Goal: Find specific page/section: Find specific page/section

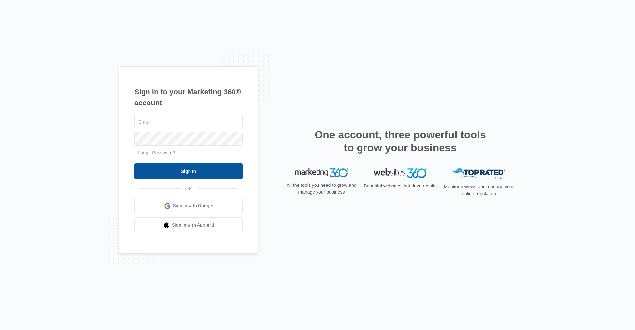
type input "[EMAIL_ADDRESS][DOMAIN_NAME]"
click at [212, 177] on input "Sign In" at bounding box center [188, 171] width 109 height 16
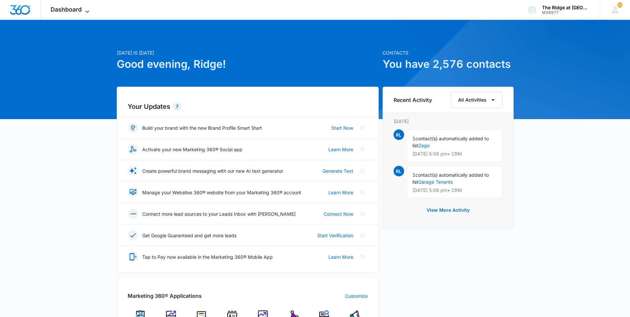
click at [60, 13] on span "Dashboard" at bounding box center [66, 9] width 31 height 7
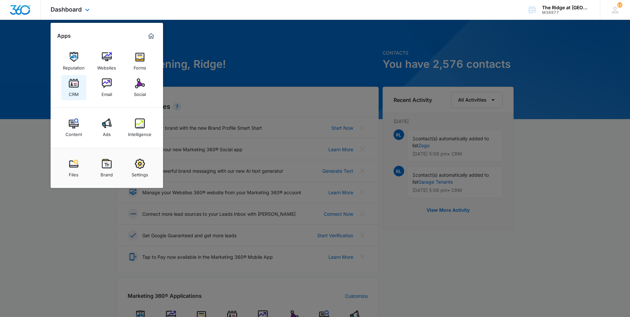
click at [72, 95] on div "CRM" at bounding box center [74, 92] width 10 height 9
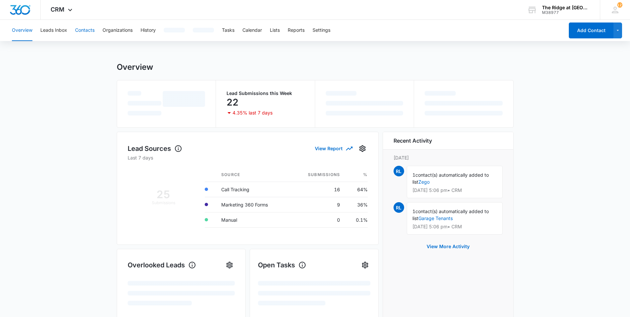
click at [84, 35] on button "Contacts" at bounding box center [85, 30] width 20 height 21
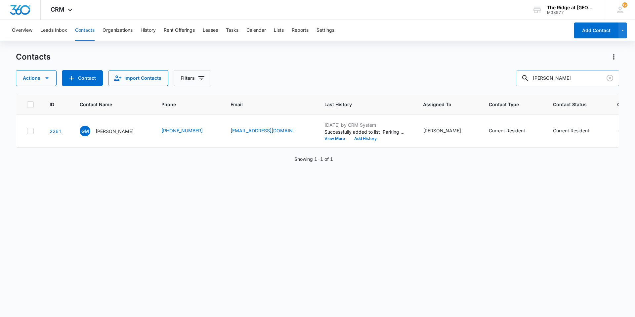
drag, startPoint x: 553, startPoint y: 76, endPoint x: 534, endPoint y: 78, distance: 19.3
click at [534, 78] on div "mertz" at bounding box center [567, 78] width 103 height 16
type input "ross"
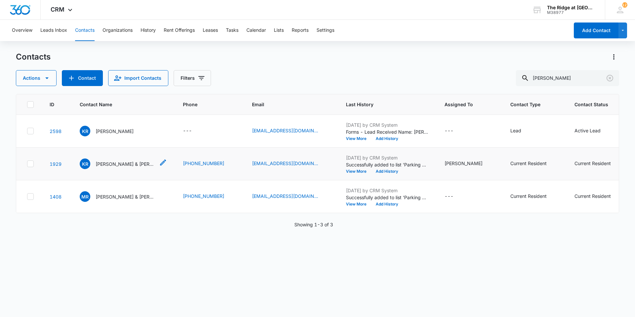
click at [102, 167] on div "KR Kevin Ross & Ayla Thomas & Noah Montague" at bounding box center [117, 163] width 75 height 11
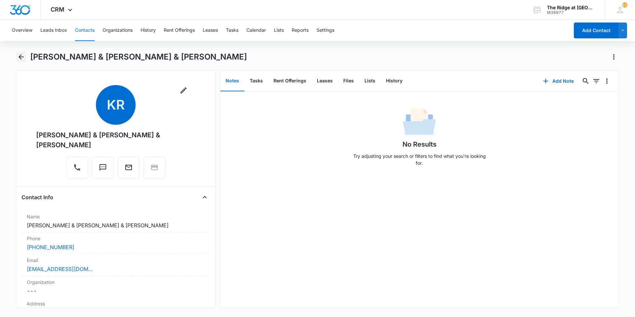
click at [21, 61] on icon "Back" at bounding box center [21, 57] width 8 height 8
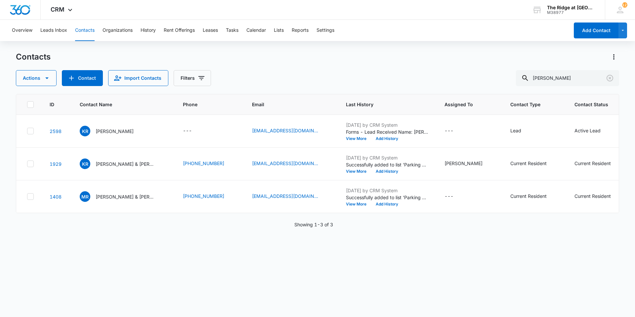
click at [89, 48] on div "Overview Leads Inbox Contacts Organizations History Rent Offerings Leases Tasks…" at bounding box center [317, 168] width 635 height 296
